Goal: Task Accomplishment & Management: Use online tool/utility

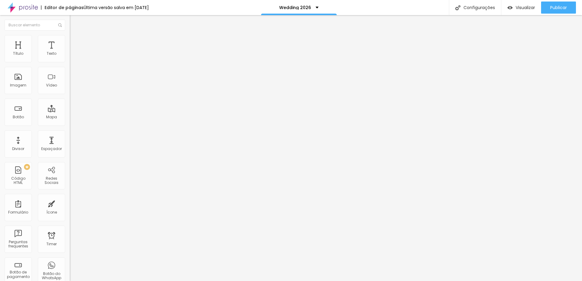
click at [70, 38] on li "Estilo" at bounding box center [105, 38] width 70 height 6
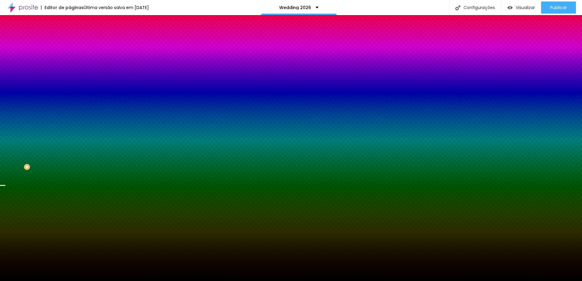
click at [70, 56] on span "Trocar imagem" at bounding box center [86, 53] width 33 height 5
click at [70, 63] on span "Parallax" at bounding box center [77, 60] width 15 height 5
click at [70, 67] on span "Nenhum" at bounding box center [78, 63] width 16 height 5
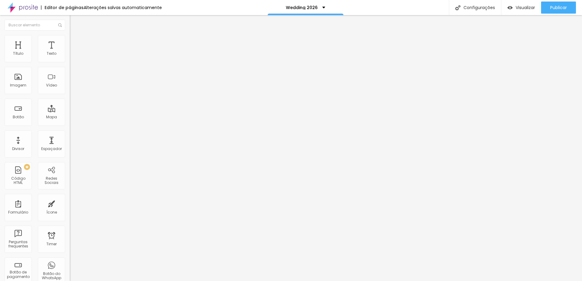
click at [70, 35] on img at bounding box center [72, 37] width 5 height 5
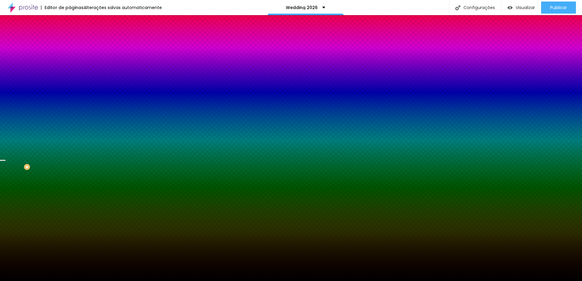
click at [70, 63] on span "Parallax" at bounding box center [77, 60] width 15 height 5
click at [70, 67] on span "Nenhum" at bounding box center [78, 63] width 16 height 5
click at [70, 41] on li "Avançado" at bounding box center [105, 44] width 70 height 6
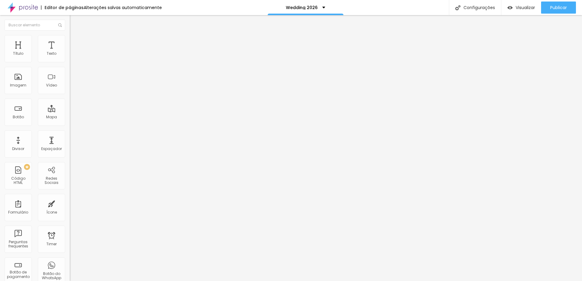
type input "92"
type input "97"
type input "113"
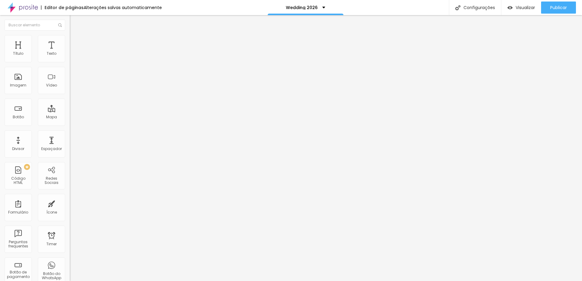
type input "113"
type input "118"
type input "123"
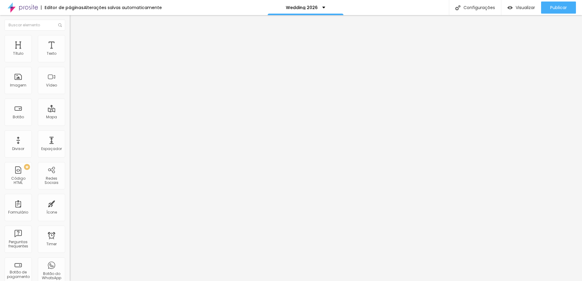
type input "129"
type input "134"
type input "139"
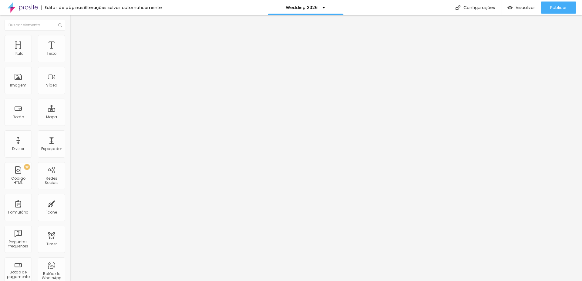
type input "139"
type input "144"
type input "150"
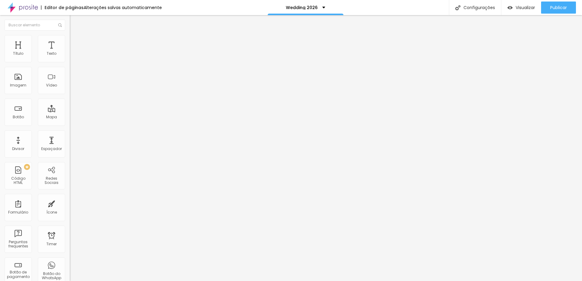
type input "155"
type input "160"
type input "165"
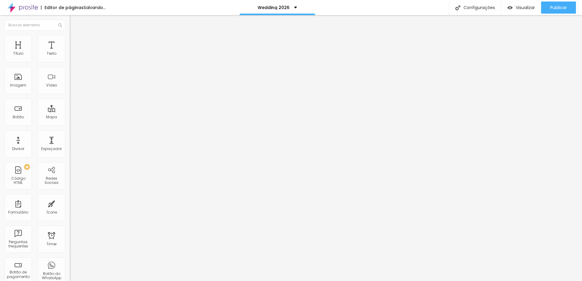
type input "165"
type input "171"
type input "176"
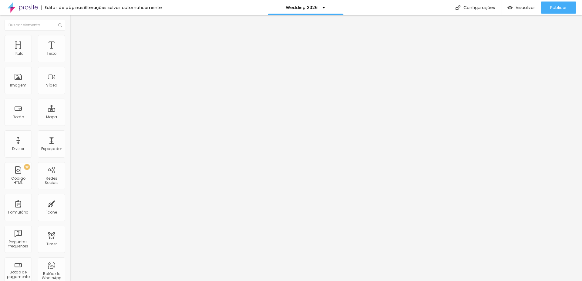
type input "181"
type input "187"
type input "192"
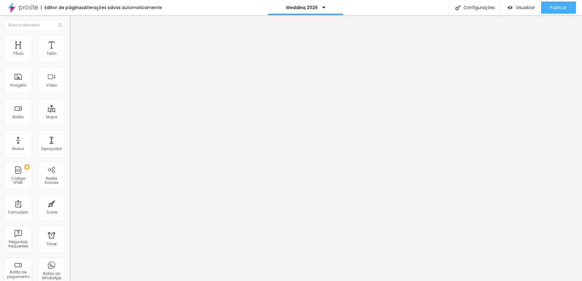
type input "192"
type input "197"
type input "202"
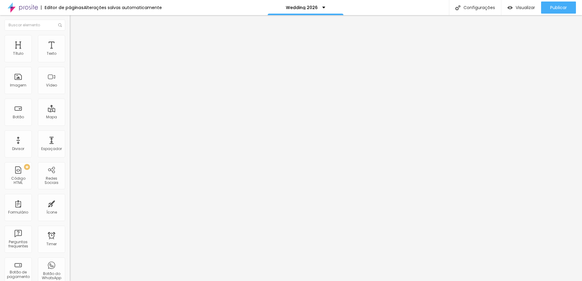
type input "208"
drag, startPoint x: 18, startPoint y: 71, endPoint x: 25, endPoint y: 71, distance: 7.0
click at [70, 203] on input "range" at bounding box center [89, 205] width 39 height 5
click at [70, 209] on input "208" at bounding box center [83, 212] width 26 height 6
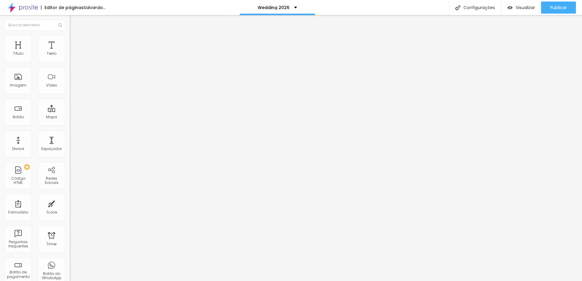
drag, startPoint x: 48, startPoint y: 71, endPoint x: 69, endPoint y: 70, distance: 21.2
click at [70, 70] on div "20 Espaçamento entre colunas 208 px Espaçamento vertical ID Html Classes Html V…" at bounding box center [105, 174] width 70 height 255
type input "2"
type input "20"
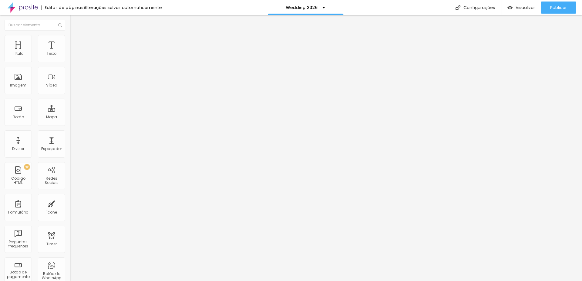
type input "200"
click at [70, 41] on img at bounding box center [72, 43] width 5 height 5
click at [70, 209] on input "96" at bounding box center [83, 212] width 26 height 6
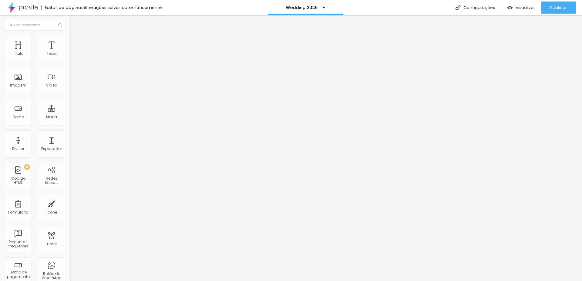
drag, startPoint x: 48, startPoint y: 71, endPoint x: 67, endPoint y: 70, distance: 18.2
click at [70, 133] on div "96 px Espaçamento vertical" at bounding box center [105, 176] width 70 height 86
type input "2"
type input "20"
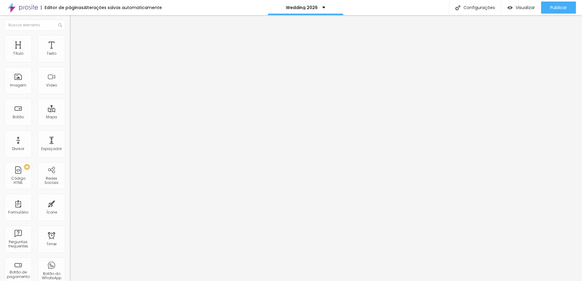
type input "20"
type input "200"
click at [70, 55] on span "Encaixotado" at bounding box center [82, 52] width 24 height 5
click at [70, 65] on span "Completo" at bounding box center [79, 61] width 18 height 5
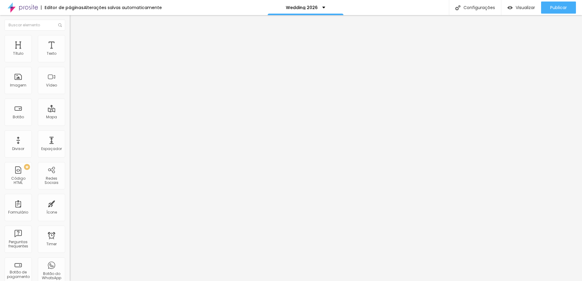
click at [70, 59] on span "Encaixotado" at bounding box center [82, 56] width 24 height 5
click at [75, 42] on span "Estilo" at bounding box center [79, 39] width 9 height 5
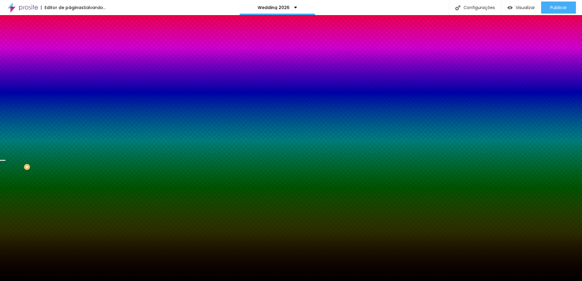
click at [75, 43] on span "Avançado" at bounding box center [85, 45] width 20 height 5
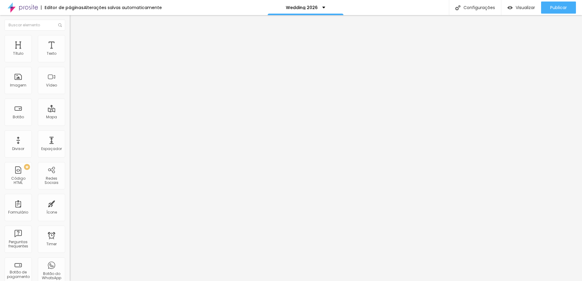
click at [70, 35] on img at bounding box center [72, 37] width 5 height 5
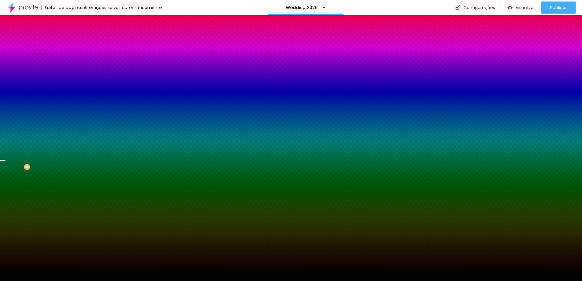
click at [70, 63] on span "Parallax" at bounding box center [77, 60] width 15 height 5
click at [70, 67] on span "Nenhum" at bounding box center [78, 63] width 16 height 5
click at [70, 41] on img at bounding box center [72, 43] width 5 height 5
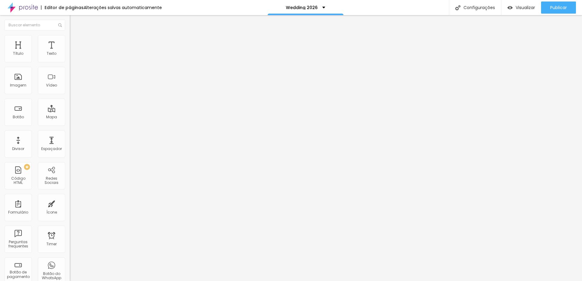
click at [70, 209] on input "96" at bounding box center [83, 212] width 26 height 6
drag, startPoint x: 49, startPoint y: 71, endPoint x: 64, endPoint y: 71, distance: 15.1
click at [70, 209] on div "96 px" at bounding box center [105, 212] width 70 height 6
type input "2"
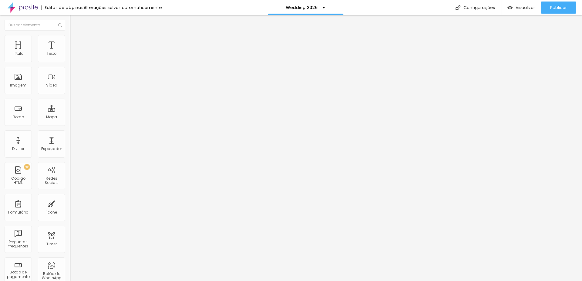
type input "20"
type input "200"
click at [70, 41] on ul "Conteúdo Estilo Avançado" at bounding box center [105, 38] width 70 height 18
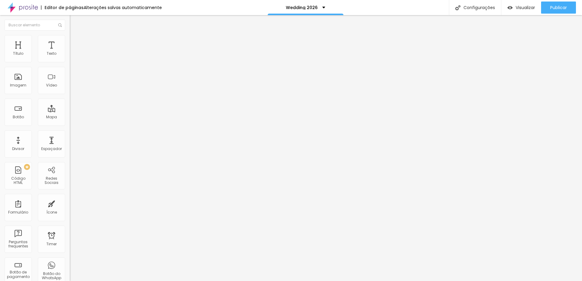
click at [75, 41] on span "Estilo" at bounding box center [79, 39] width 9 height 5
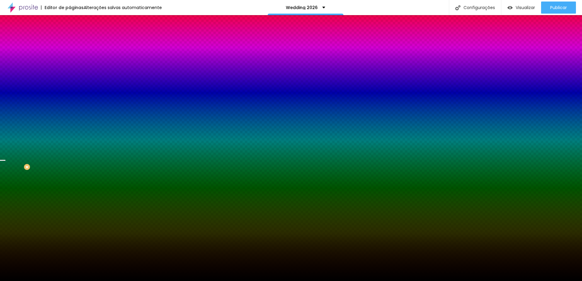
click at [70, 63] on span "Parallax" at bounding box center [77, 60] width 15 height 5
click at [70, 72] on div "Nenhum Parallax" at bounding box center [105, 66] width 70 height 9
click at [70, 67] on span "Nenhum" at bounding box center [78, 63] width 16 height 5
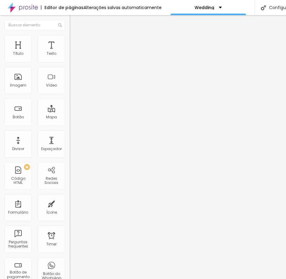
click at [70, 57] on span "Titulo 2" at bounding box center [80, 54] width 20 height 8
type input "44"
type input "43"
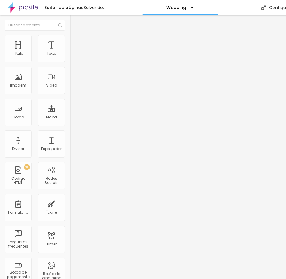
type input "42"
type input "41"
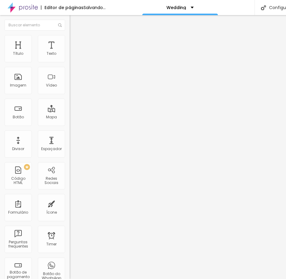
click at [70, 144] on input "range" at bounding box center [89, 146] width 39 height 5
click at [70, 52] on span "Titulo 1" at bounding box center [80, 48] width 20 height 8
type input "42"
type input "43"
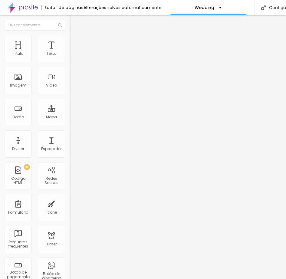
type input "43"
type input "44"
type input "45"
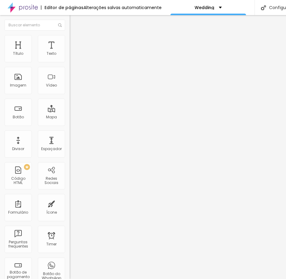
type input "47"
type input "46"
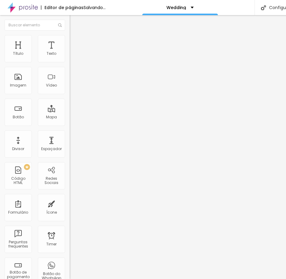
click at [70, 143] on input "range" at bounding box center [89, 145] width 39 height 5
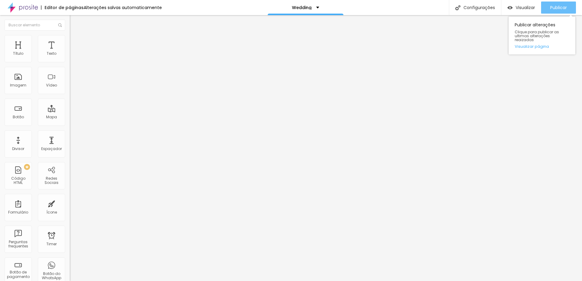
click at [559, 2] on div "Publicar" at bounding box center [558, 8] width 17 height 12
click at [559, 8] on span "Publicar" at bounding box center [558, 7] width 17 height 5
click at [552, 9] on span "Publicar" at bounding box center [558, 7] width 17 height 5
click at [559, 6] on span "Publicar" at bounding box center [558, 7] width 17 height 5
drag, startPoint x: 554, startPoint y: 6, endPoint x: 553, endPoint y: 9, distance: 3.0
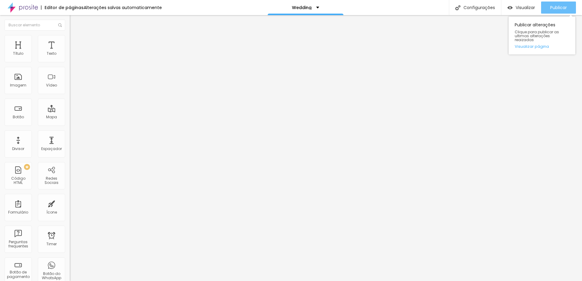
click at [554, 6] on span "Publicar" at bounding box center [558, 7] width 17 height 5
